Goal: Information Seeking & Learning: Learn about a topic

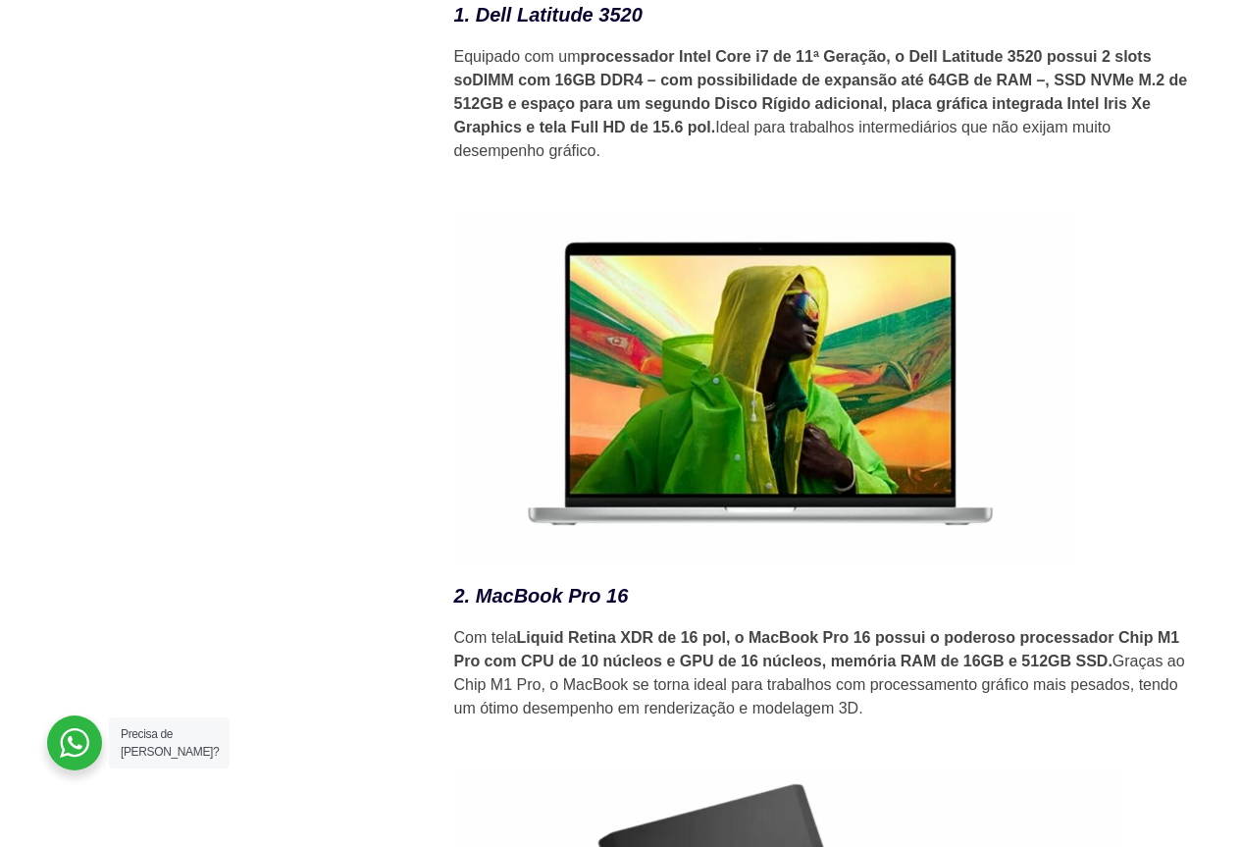
scroll to position [3140, 0]
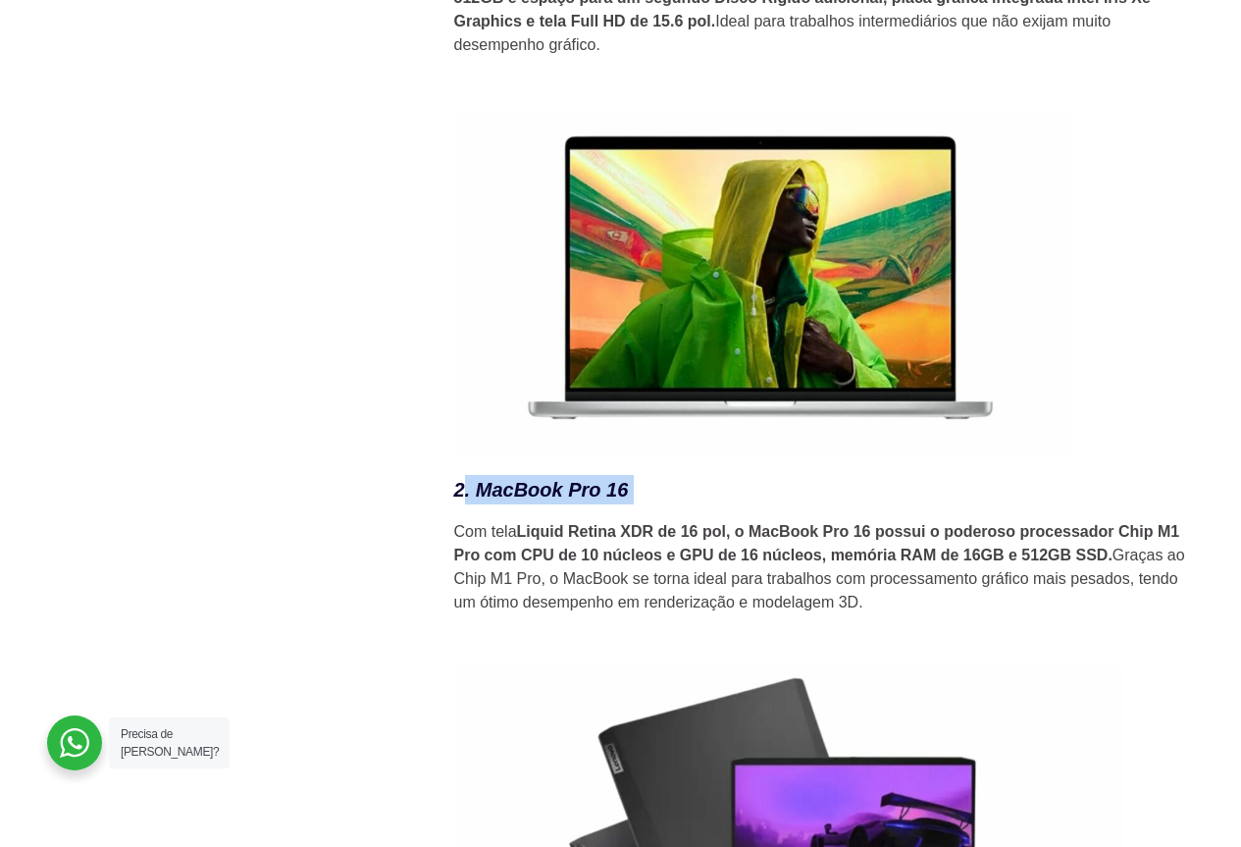
drag, startPoint x: 465, startPoint y: 491, endPoint x: 638, endPoint y: 494, distance: 172.7
click at [638, 494] on h3 "2. MacBook Pro 16" at bounding box center [827, 489] width 746 height 29
click at [639, 504] on h3 "2. MacBook Pro 16" at bounding box center [827, 489] width 746 height 29
drag, startPoint x: 626, startPoint y: 497, endPoint x: 478, endPoint y: 506, distance: 148.5
click at [478, 504] on h3 "2. MacBook Pro 16" at bounding box center [827, 489] width 746 height 29
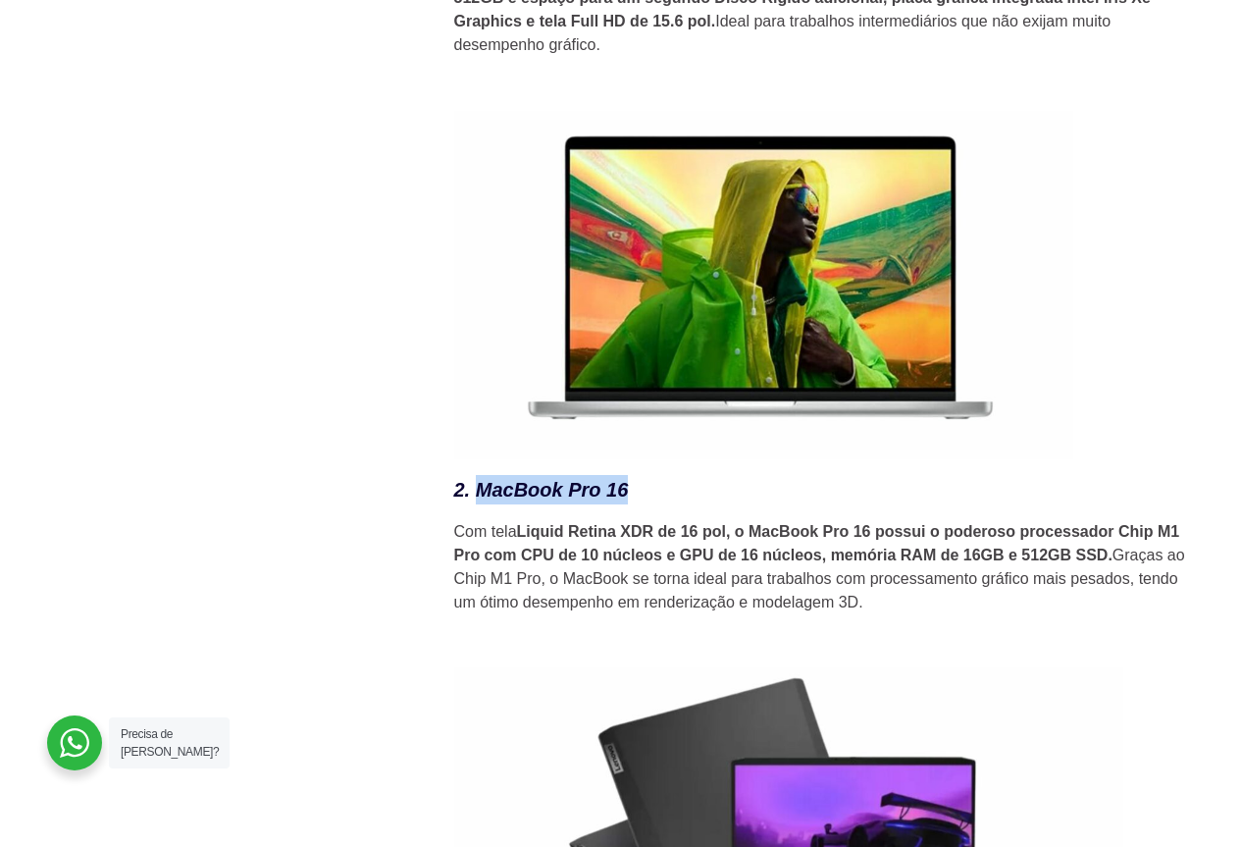
copy em "MacBook Pro 16"
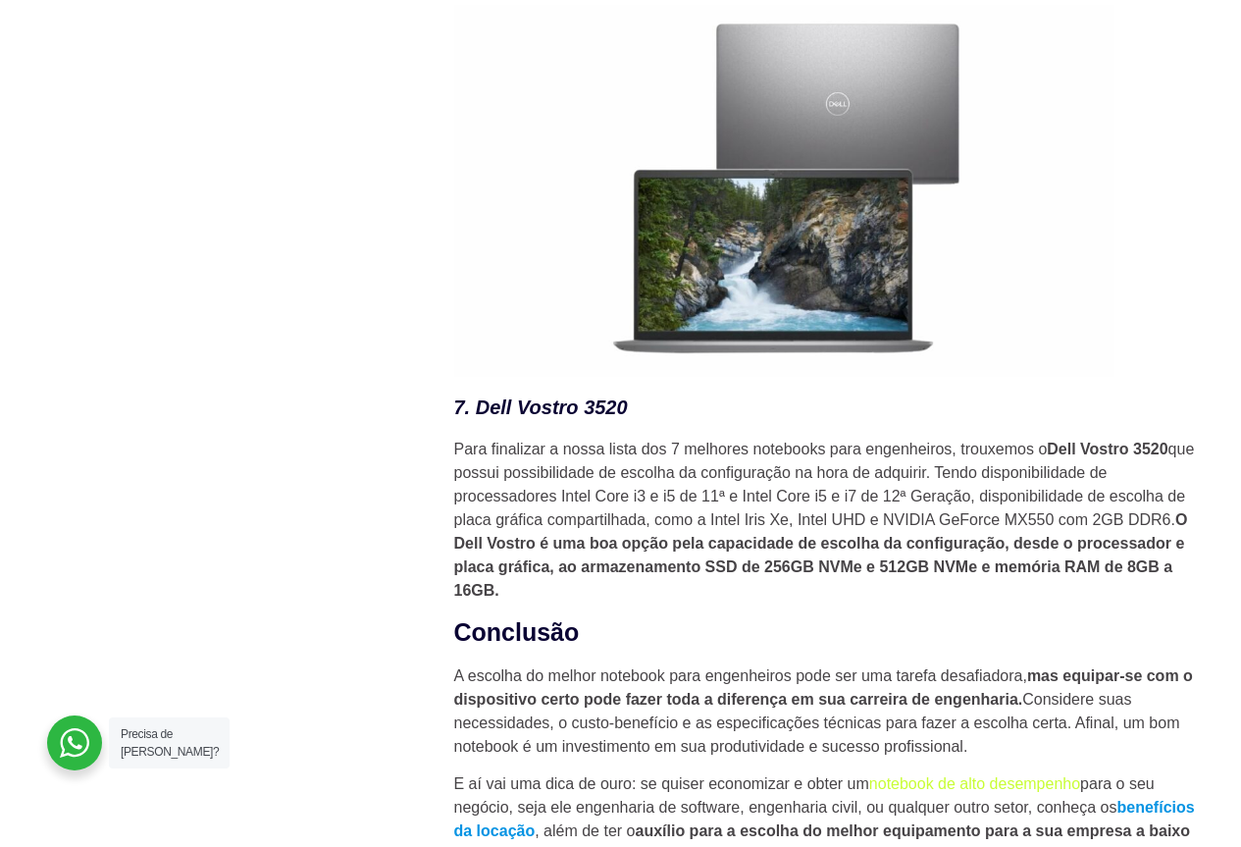
scroll to position [6182, 0]
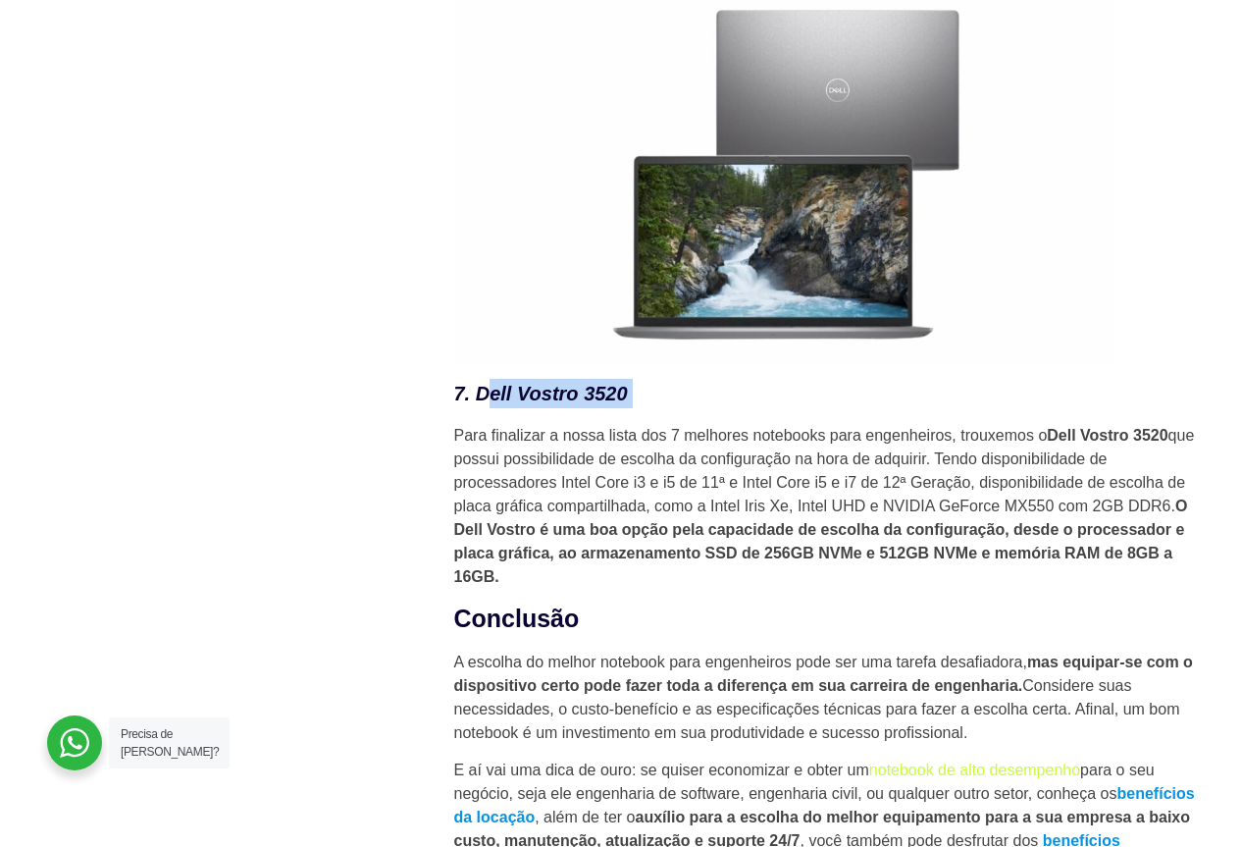
drag, startPoint x: 487, startPoint y: 408, endPoint x: 637, endPoint y: 405, distance: 150.2
click at [637, 405] on h3 "7. Dell Vostro 3520" at bounding box center [827, 393] width 746 height 29
drag, startPoint x: 454, startPoint y: 408, endPoint x: 612, endPoint y: 409, distance: 158.0
click at [612, 404] on em "7. Dell Vostro 3520" at bounding box center [541, 394] width 174 height 22
click at [636, 406] on h3 "7. Dell Vostro 3520" at bounding box center [827, 393] width 746 height 29
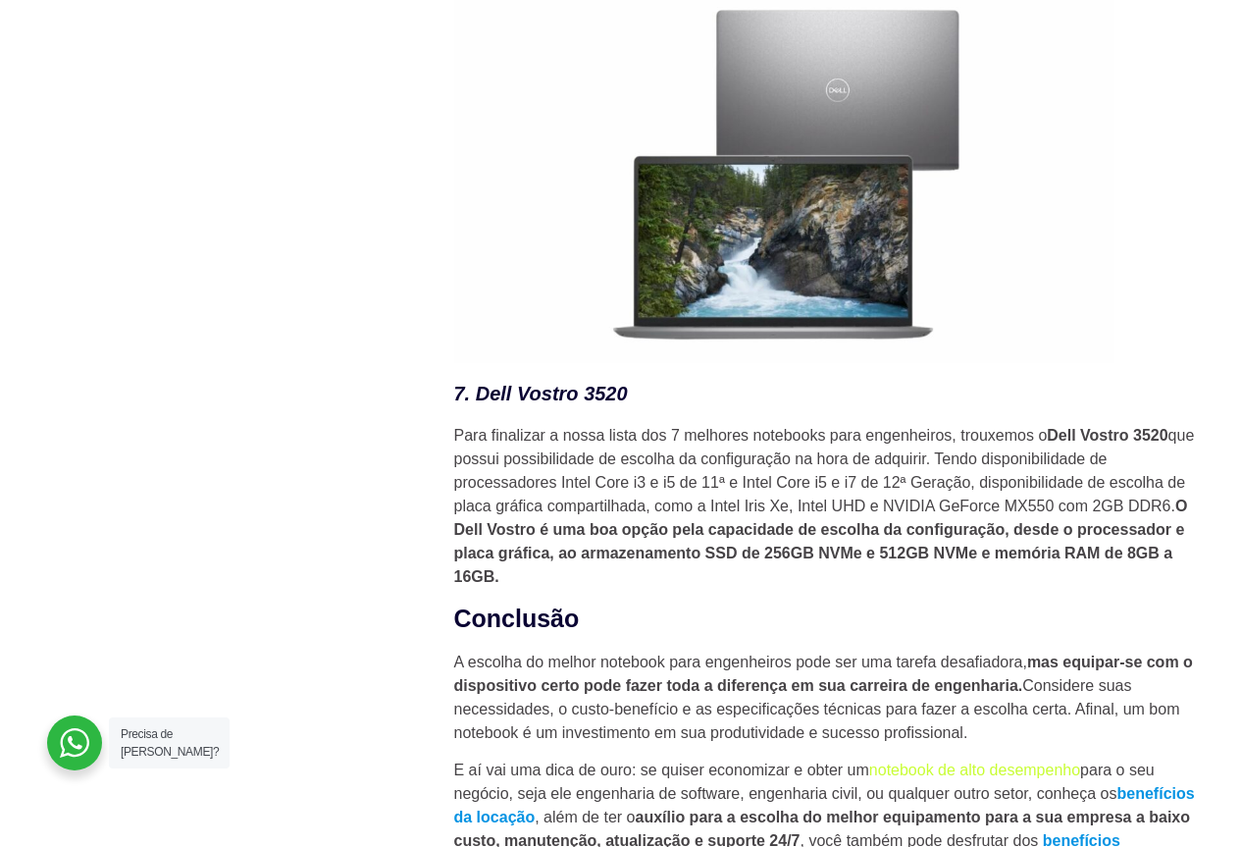
click at [511, 399] on em "7. Dell Vostro 3520" at bounding box center [541, 394] width 174 height 22
click at [481, 399] on em "7. Dell Vostro 3520" at bounding box center [541, 394] width 174 height 22
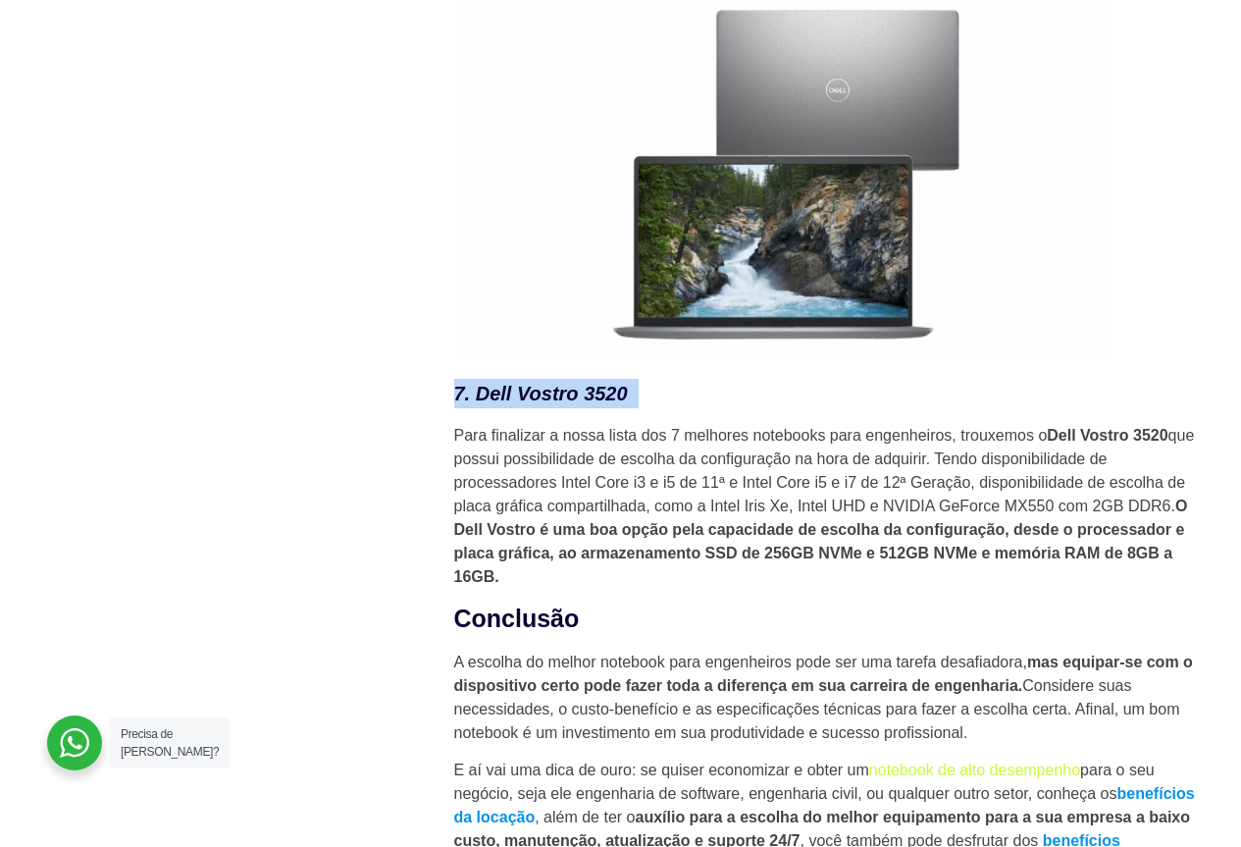
click at [475, 402] on em "7. Dell Vostro 3520" at bounding box center [541, 394] width 174 height 22
click at [474, 402] on em "7. Dell Vostro 3520" at bounding box center [541, 394] width 174 height 22
drag, startPoint x: 474, startPoint y: 402, endPoint x: 627, endPoint y: 401, distance: 153.1
click at [627, 401] on em "7. Dell Vostro 3520" at bounding box center [541, 394] width 174 height 22
copy em "Dell Vostro 3520"
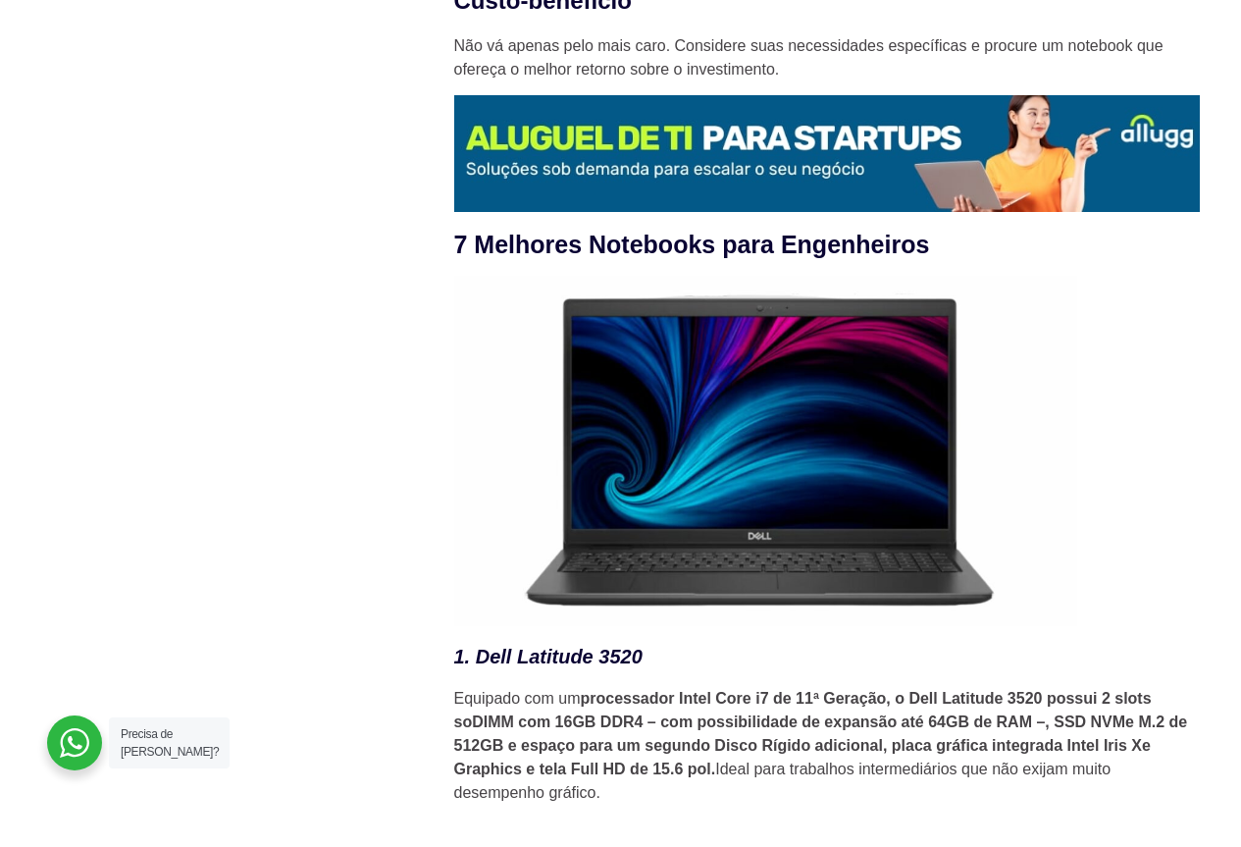
scroll to position [2403, 0]
